Goal: Task Accomplishment & Management: Manage account settings

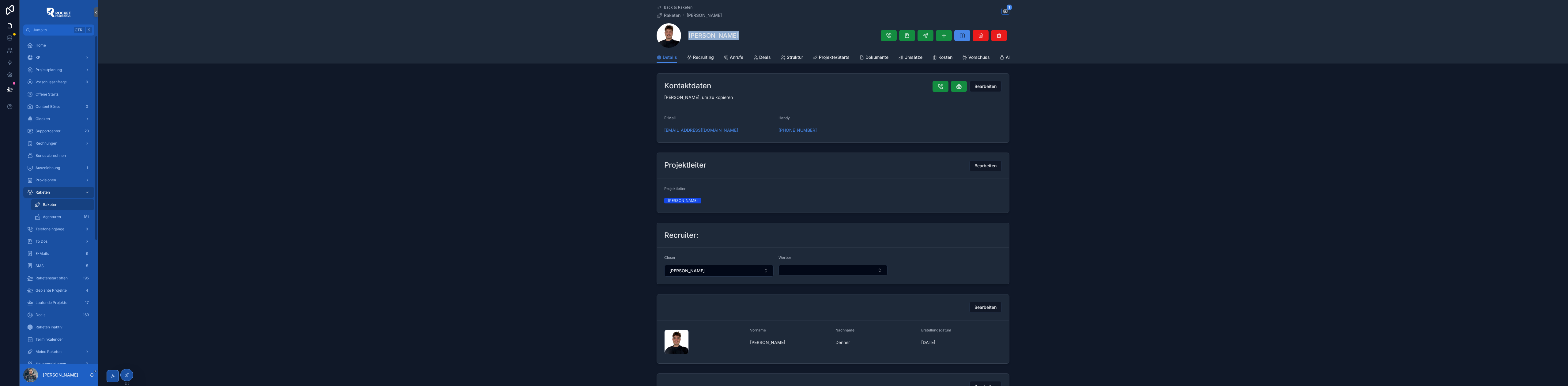
click at [53, 241] on div "To Dos" at bounding box center [59, 241] width 64 height 10
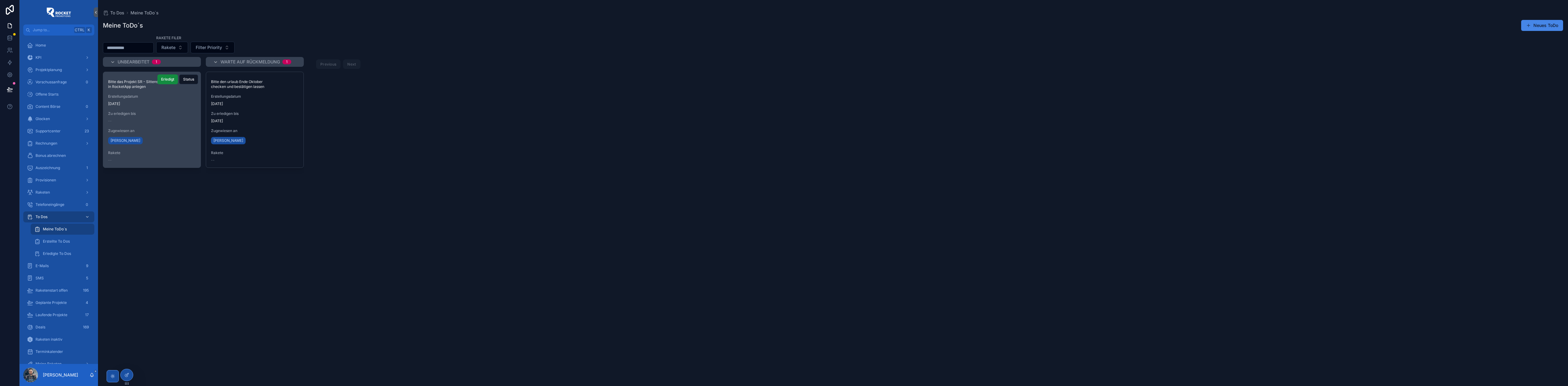
click at [143, 102] on span "[DATE]" at bounding box center [152, 104] width 87 height 5
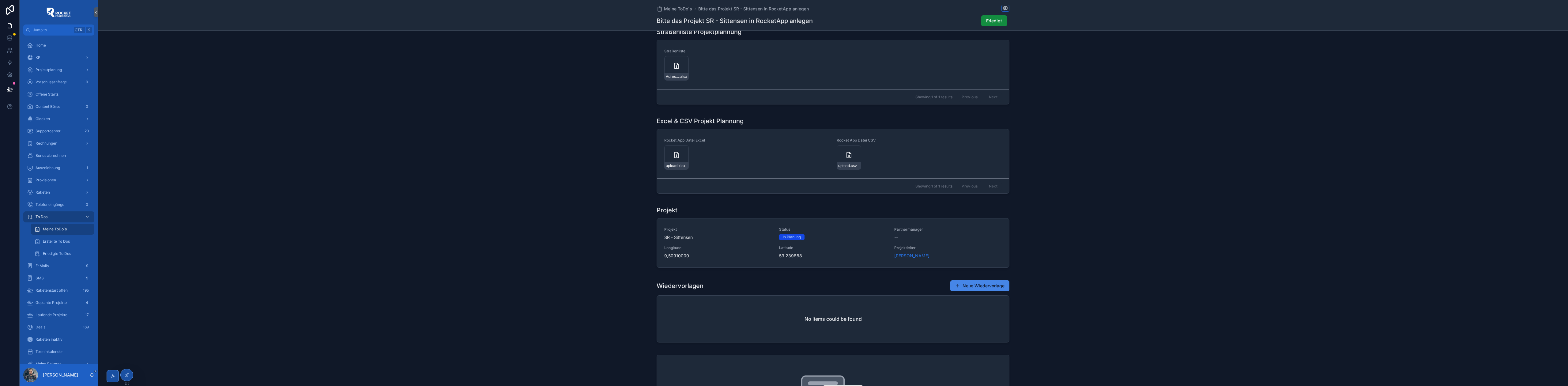
scroll to position [421, 0]
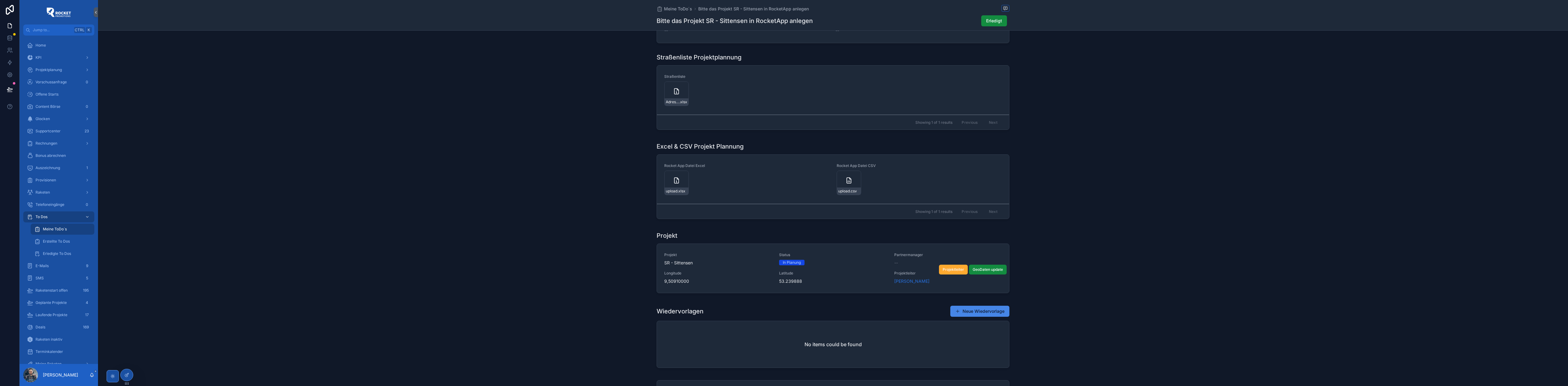
click at [745, 276] on span "Longitude" at bounding box center [718, 274] width 107 height 5
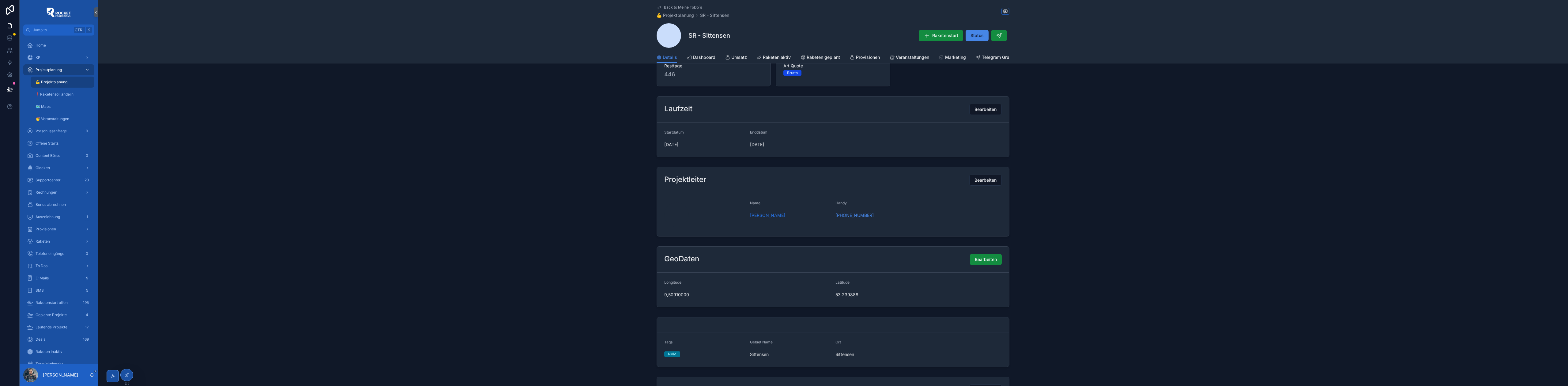
scroll to position [27, 0]
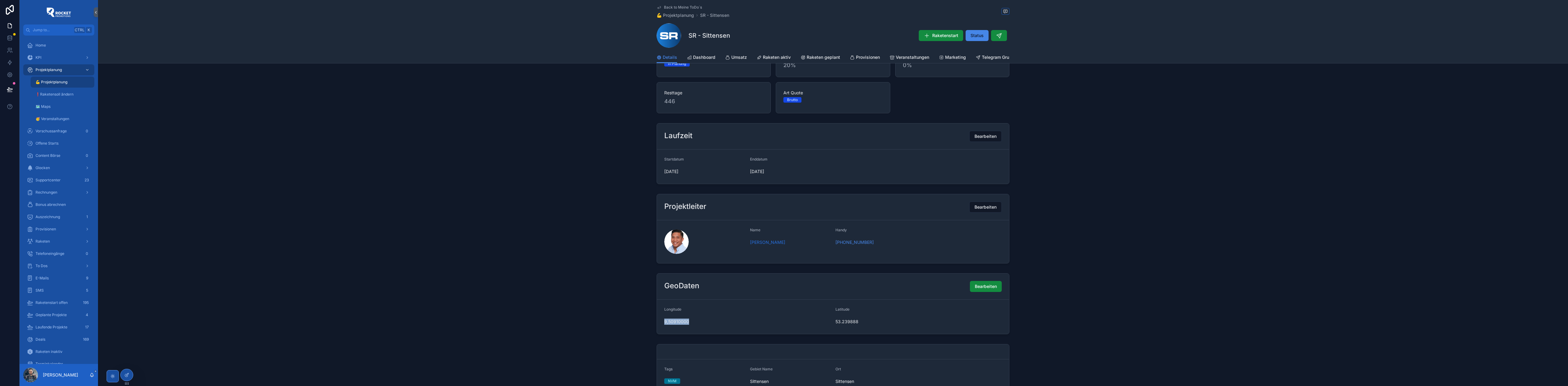
drag, startPoint x: 661, startPoint y: 327, endPoint x: 687, endPoint y: 327, distance: 26.0
click at [687, 327] on form "Longitude 9,50910000 Latitude 53.239888" at bounding box center [833, 317] width 352 height 35
copy span "9,50910000"
click at [862, 325] on span "53.239888" at bounding box center [918, 321] width 166 height 6
drag, startPoint x: 866, startPoint y: 326, endPoint x: 832, endPoint y: 327, distance: 34.0
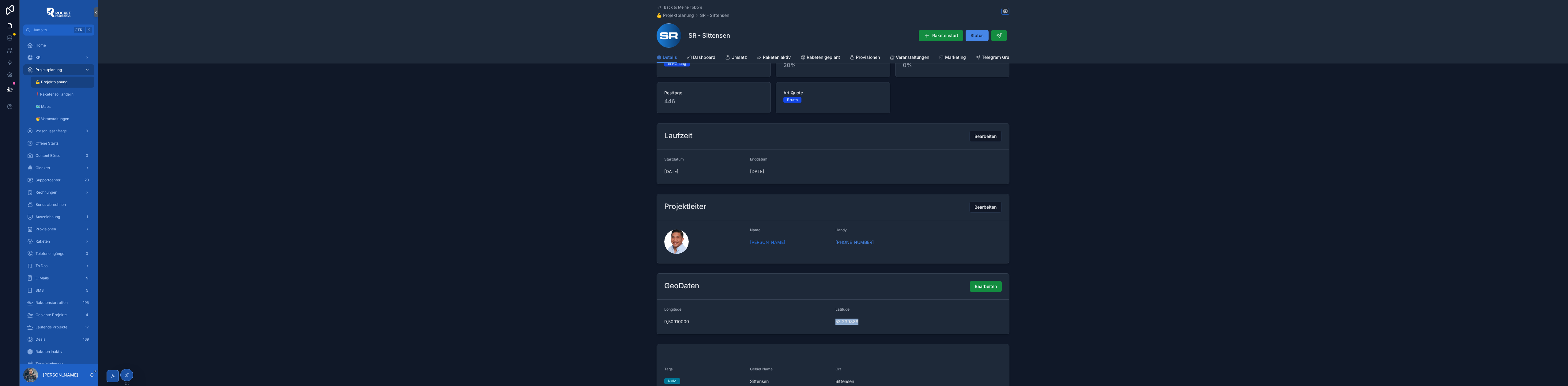
click at [832, 327] on form "Longitude 9,50910000 Latitude 53.239888" at bounding box center [833, 317] width 352 height 35
copy span "53.239888"
drag, startPoint x: 729, startPoint y: 33, endPoint x: 687, endPoint y: 34, distance: 42.0
click at [687, 34] on div "SR - Sittensen Raketenstart Status" at bounding box center [833, 36] width 353 height 25
copy h1 "SR - Sittensen"
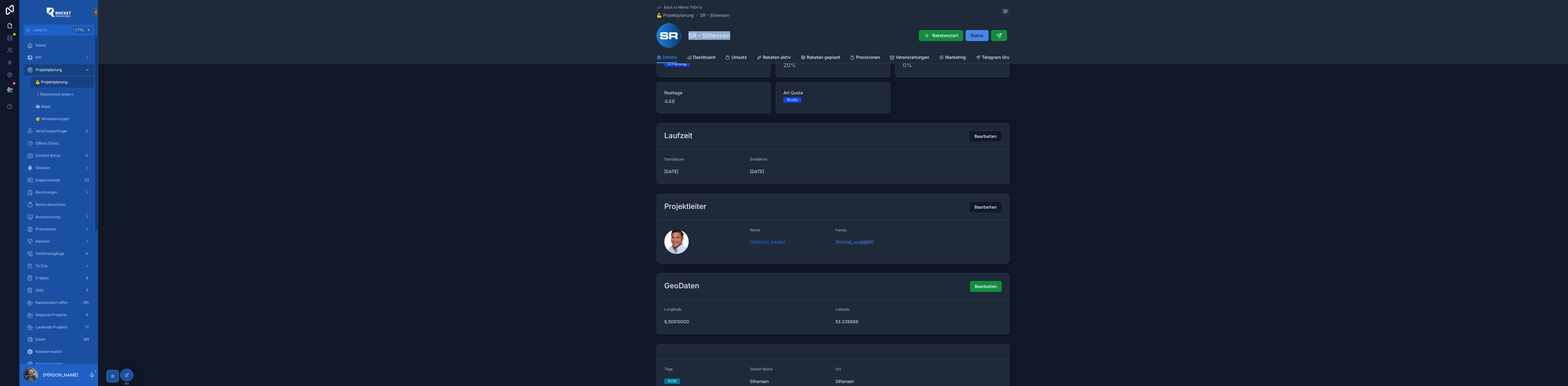
click at [42, 46] on span "Home" at bounding box center [41, 46] width 10 height 5
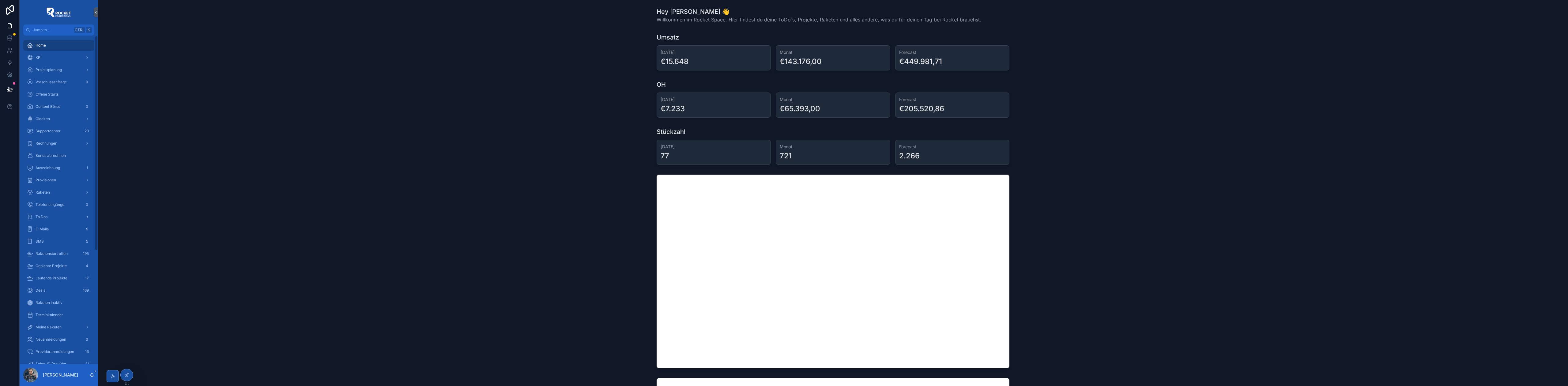
click at [42, 216] on span "To Dos" at bounding box center [42, 217] width 12 height 5
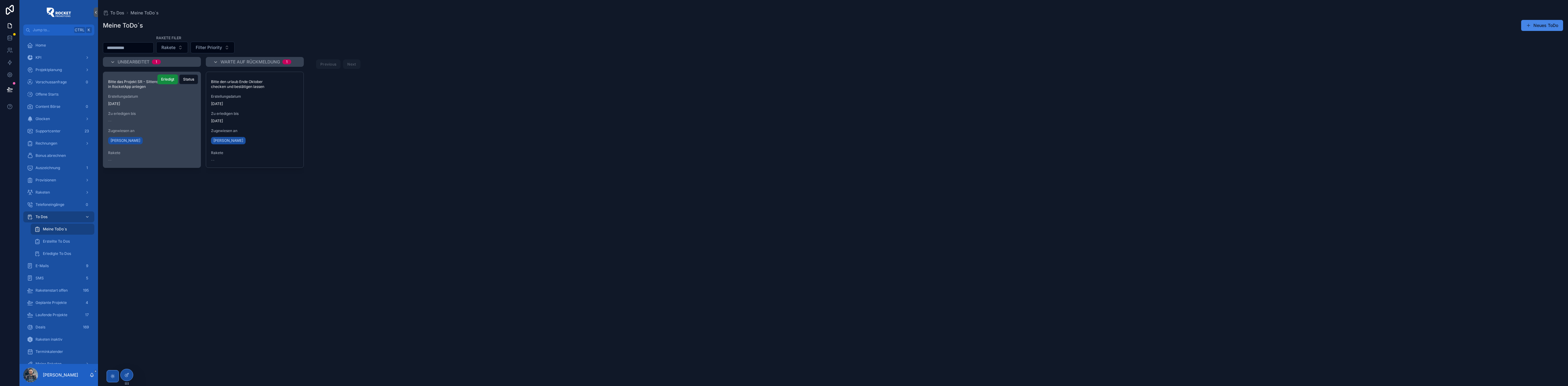
click at [164, 113] on span "Zu erledigen bis" at bounding box center [152, 114] width 87 height 5
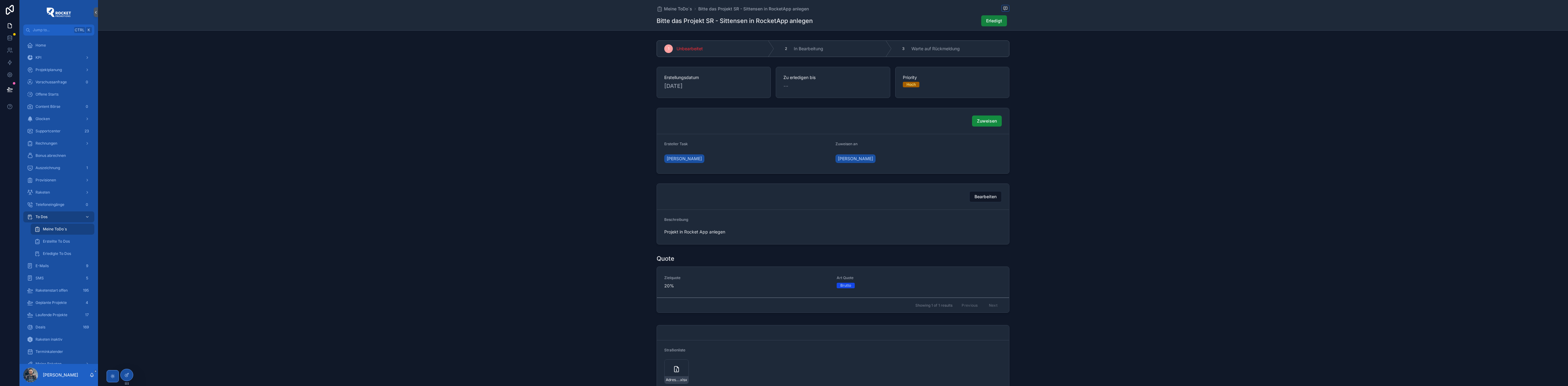
click at [983, 21] on button "Erledigt" at bounding box center [993, 21] width 25 height 11
click at [680, 6] on span "Meine ToDo´s" at bounding box center [677, 8] width 28 height 6
